Goal: Information Seeking & Learning: Learn about a topic

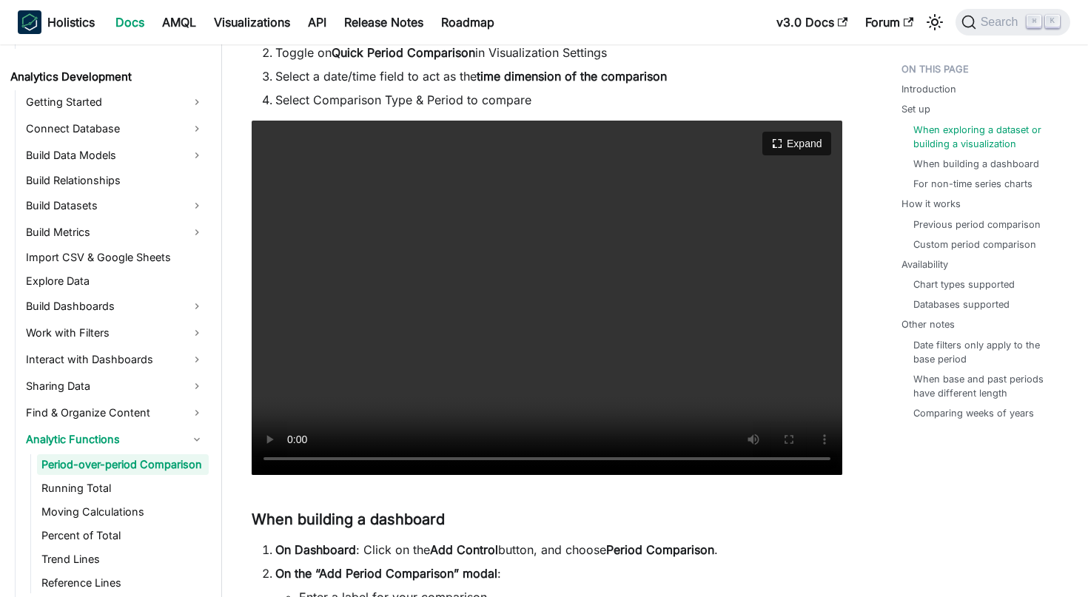
scroll to position [2127, 0]
click at [292, 458] on video "Your browser does not support embedding video, but you can download it ." at bounding box center [547, 298] width 591 height 354
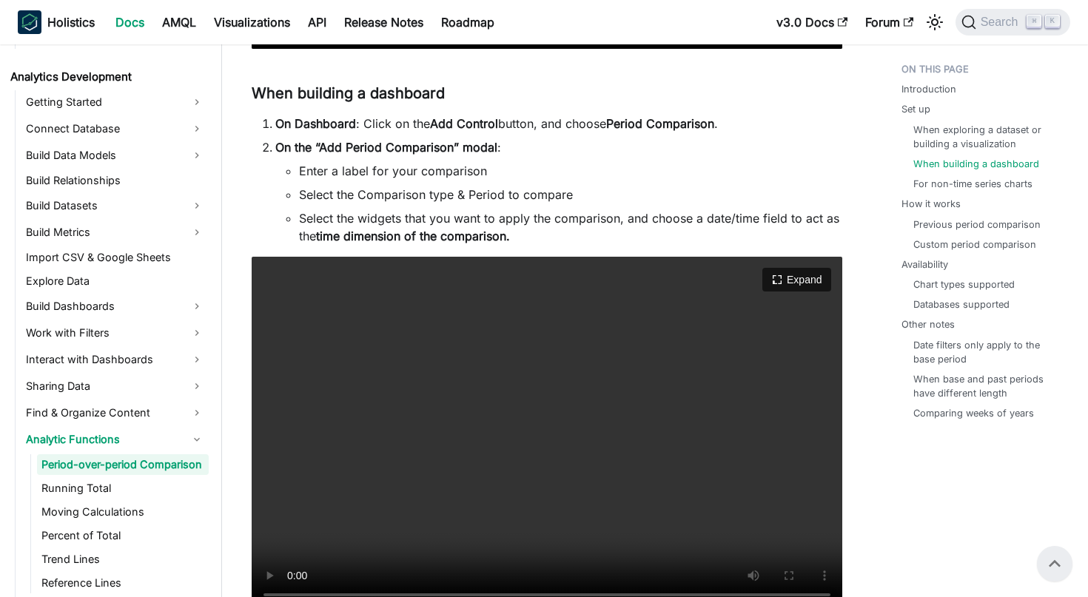
scroll to position [2549, 0]
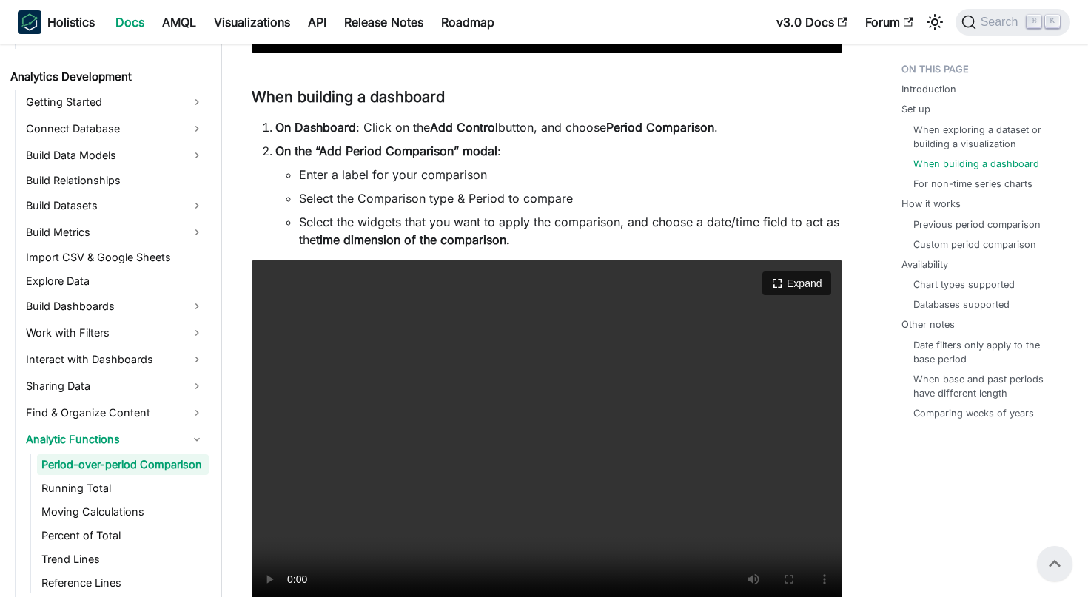
click at [493, 409] on video "Your browser does not support embedding video, but you can download it ." at bounding box center [547, 437] width 591 height 354
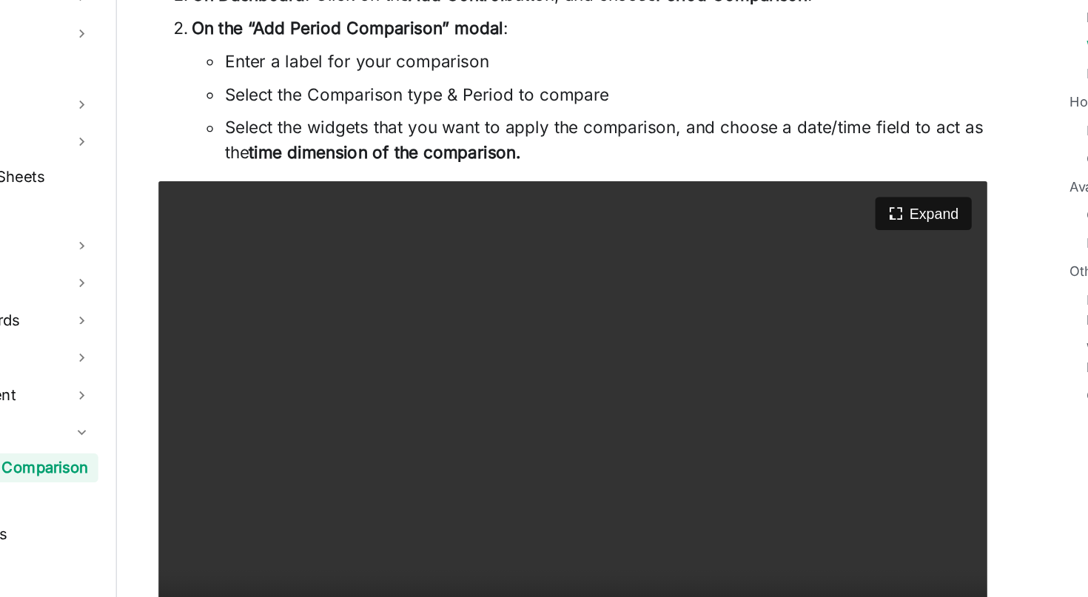
scroll to position [2604, 0]
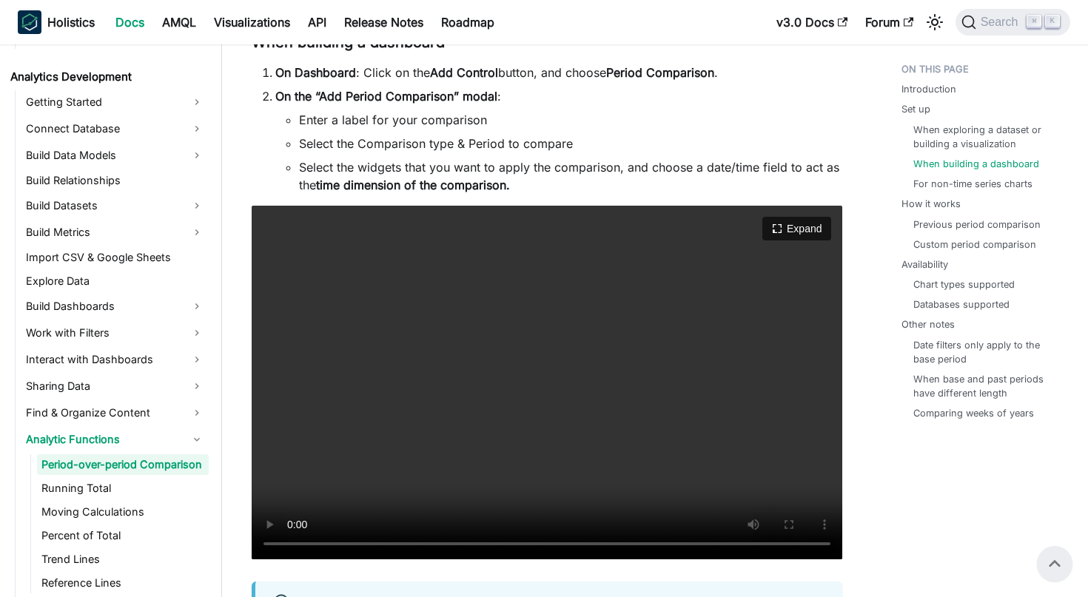
click at [395, 542] on video "Your browser does not support embedding video, but you can download it ." at bounding box center [547, 383] width 591 height 354
click at [371, 546] on video "Your browser does not support embedding video, but you can download it ." at bounding box center [547, 383] width 591 height 354
click at [296, 545] on video "Your browser does not support embedding video, but you can download it ." at bounding box center [547, 383] width 591 height 354
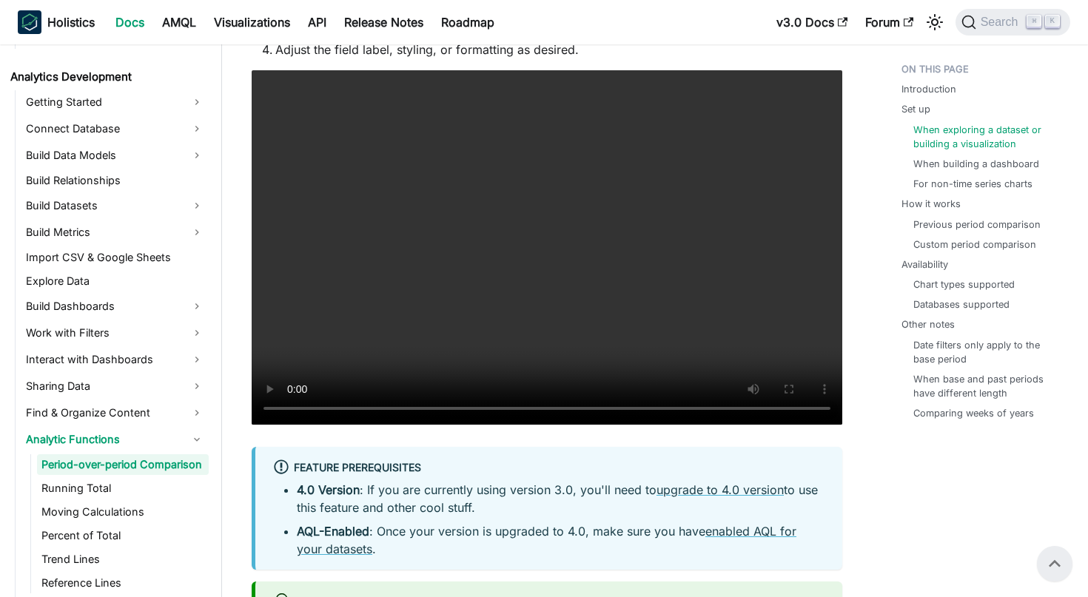
scroll to position [1430, 0]
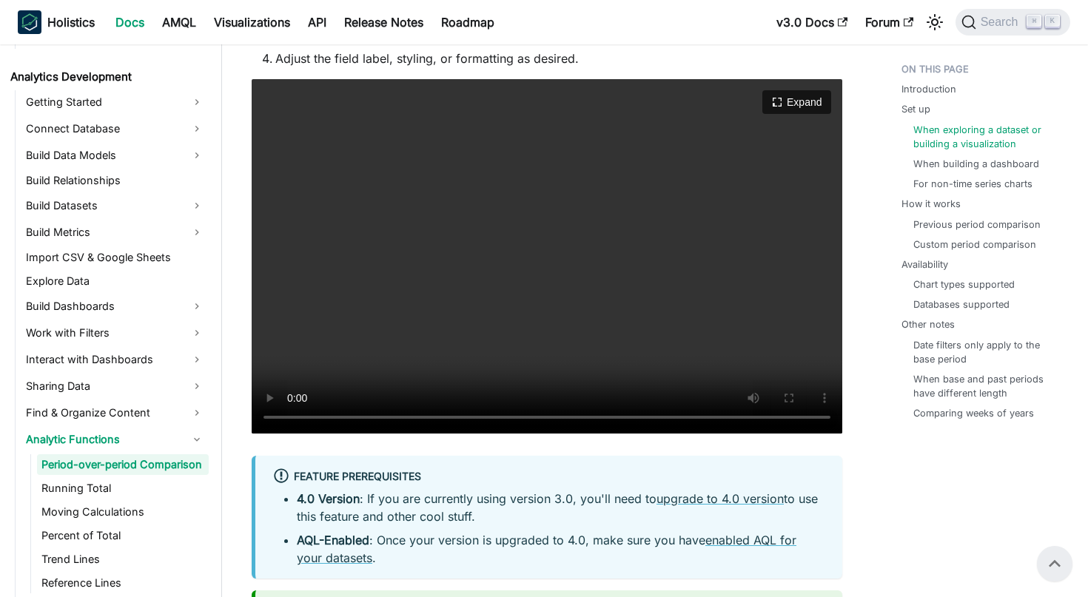
click at [371, 417] on video "Your browser does not support embedding video, but you can download it ." at bounding box center [547, 256] width 591 height 354
click at [289, 420] on video "Your browser does not support embedding video, but you can download it ." at bounding box center [547, 256] width 591 height 354
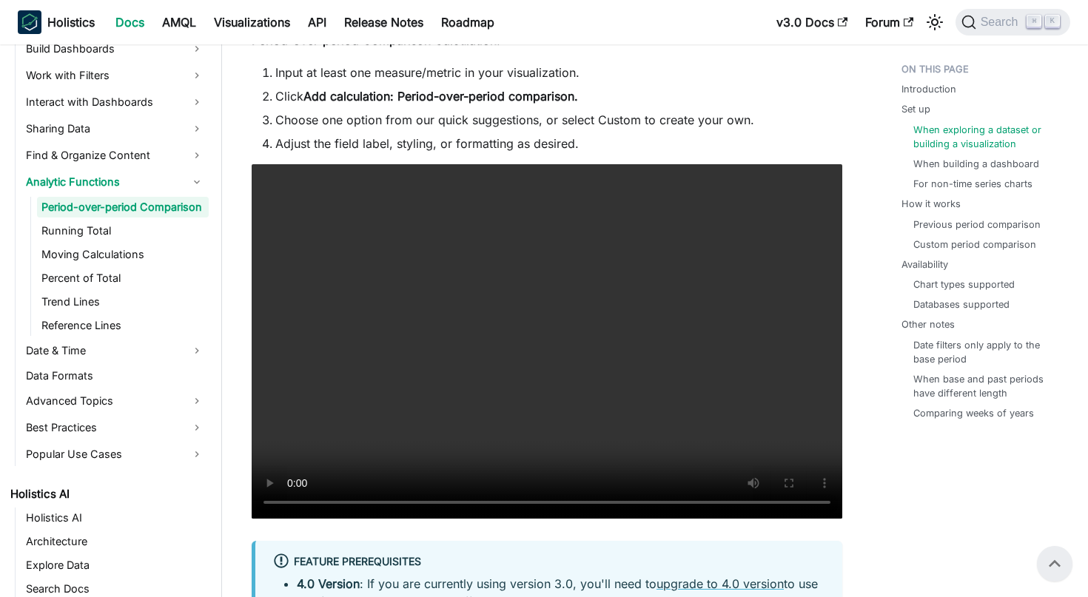
scroll to position [472, 0]
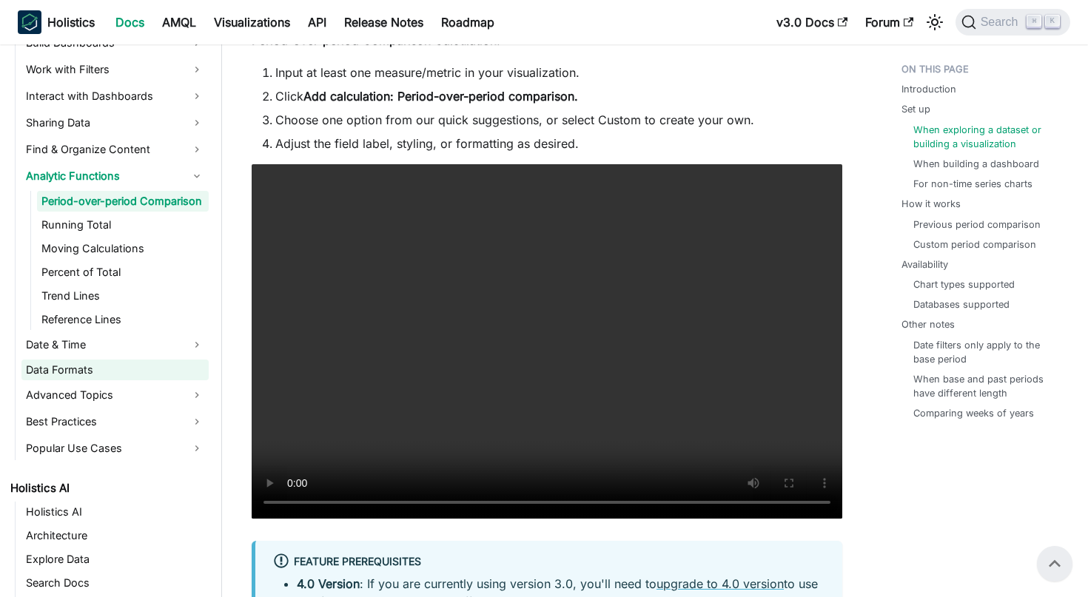
click at [182, 380] on link "Data Formats" at bounding box center [114, 370] width 187 height 21
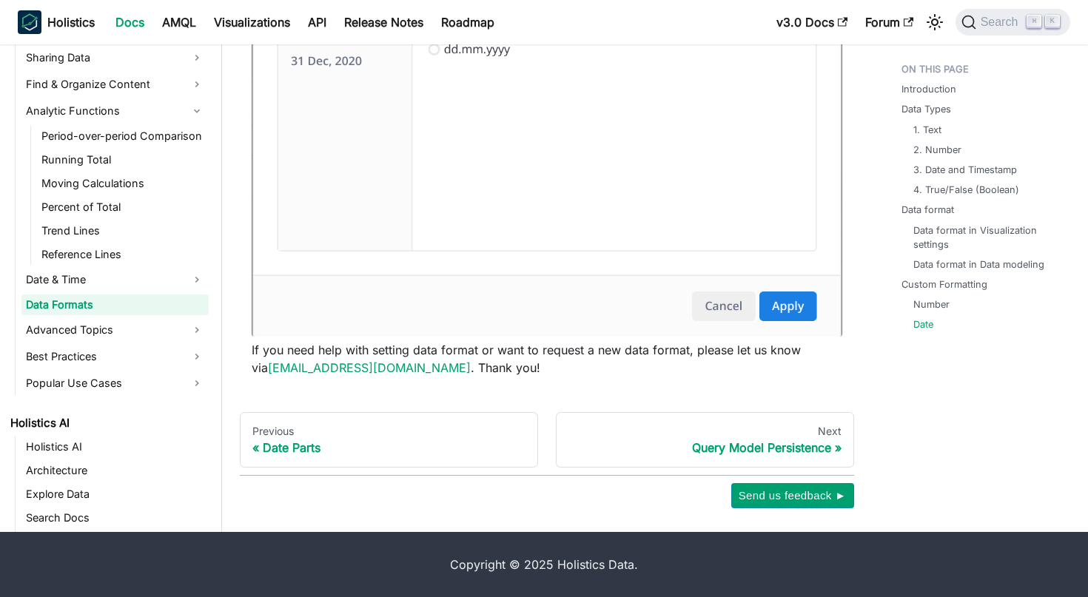
scroll to position [4420, 0]
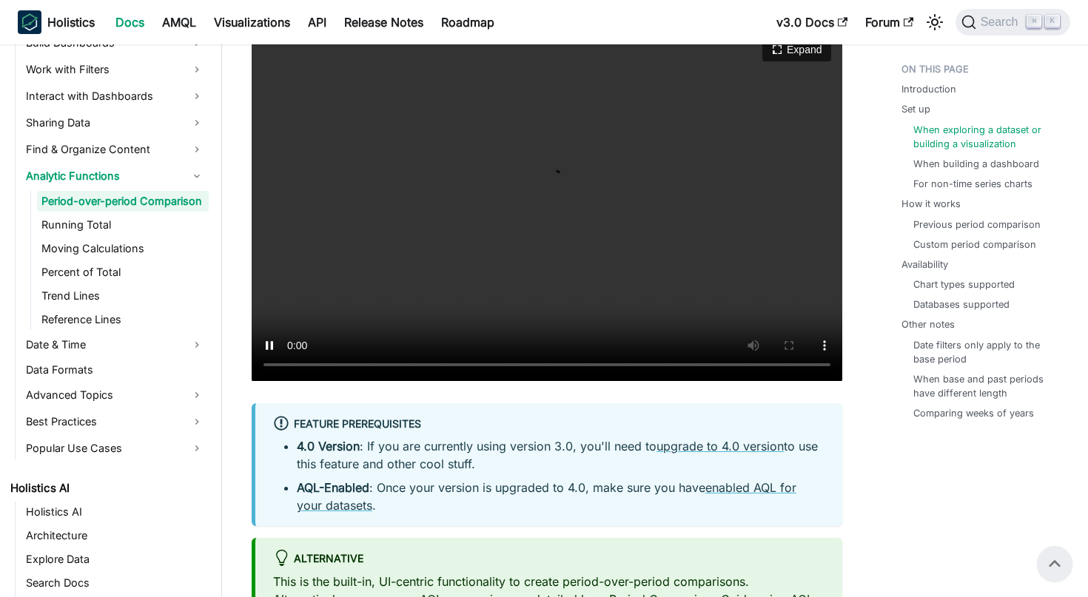
scroll to position [1433, 0]
